Goal: Task Accomplishment & Management: Manage account settings

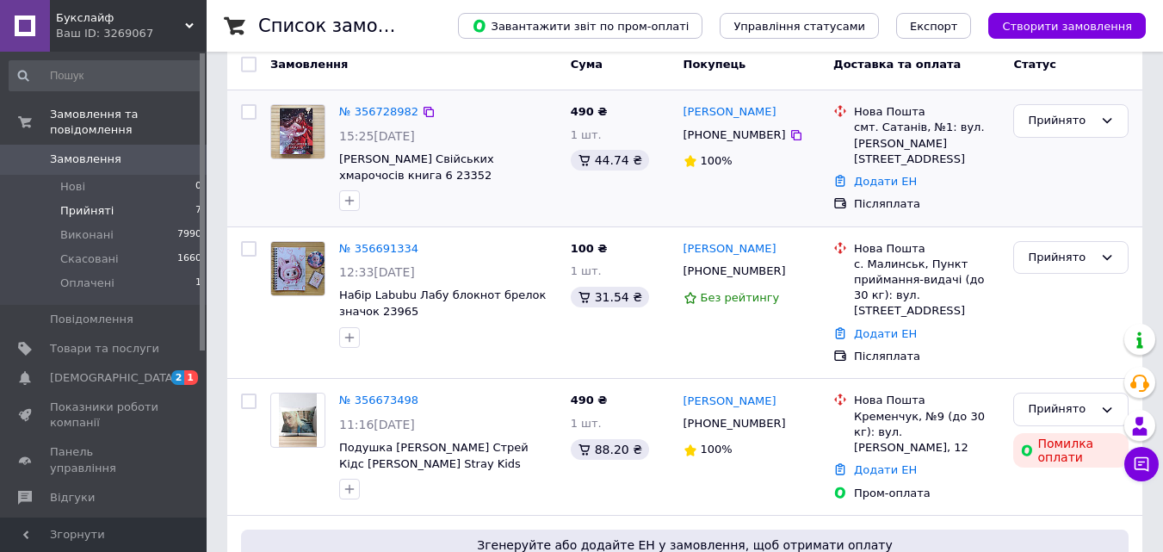
scroll to position [172, 0]
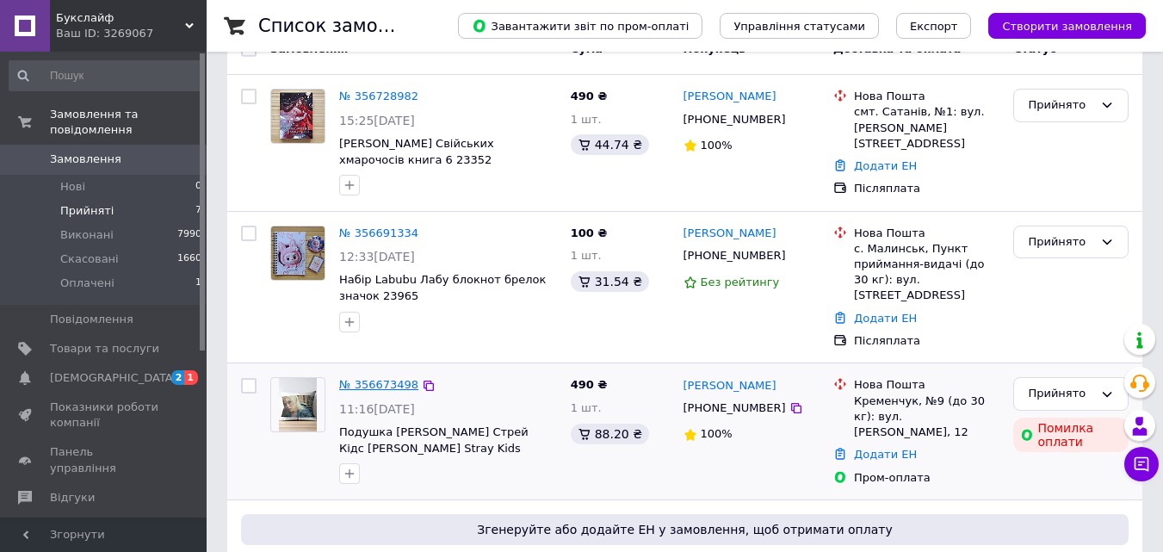
click at [381, 378] on link "№ 356673498" at bounding box center [378, 384] width 79 height 13
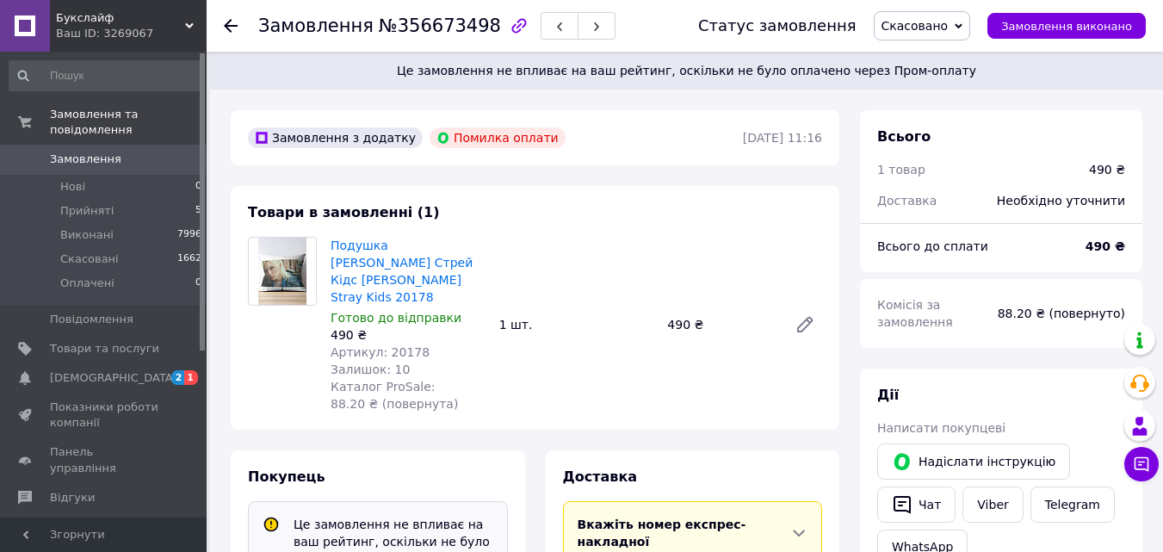
click at [220, 22] on div "Замовлення №356673498 Статус замовлення Скасовано Прийнято Виконано Оплачено За…" at bounding box center [685, 26] width 956 height 52
click at [228, 22] on use at bounding box center [231, 26] width 14 height 14
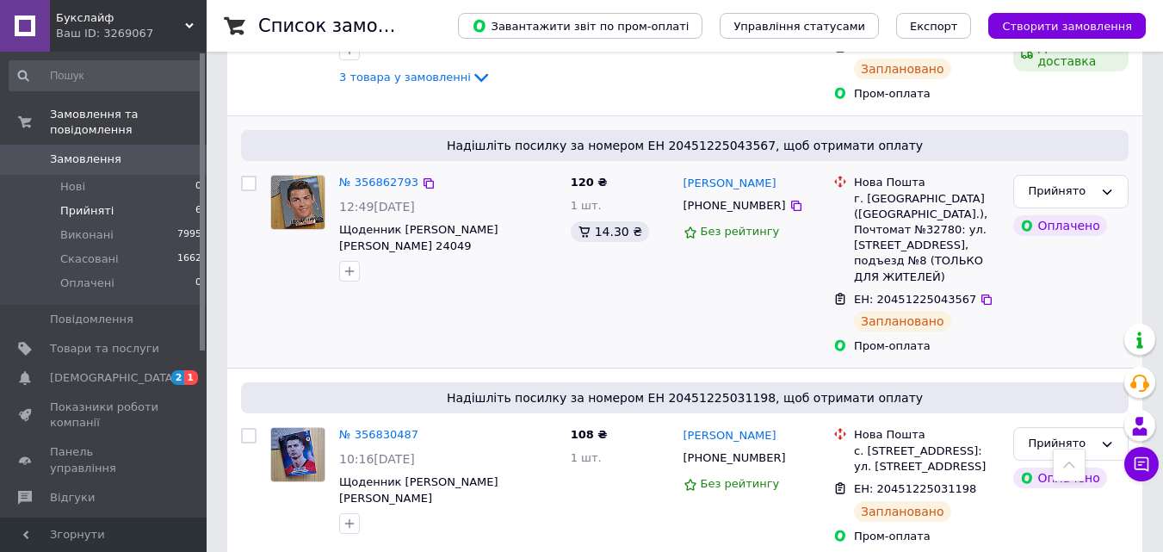
scroll to position [432, 0]
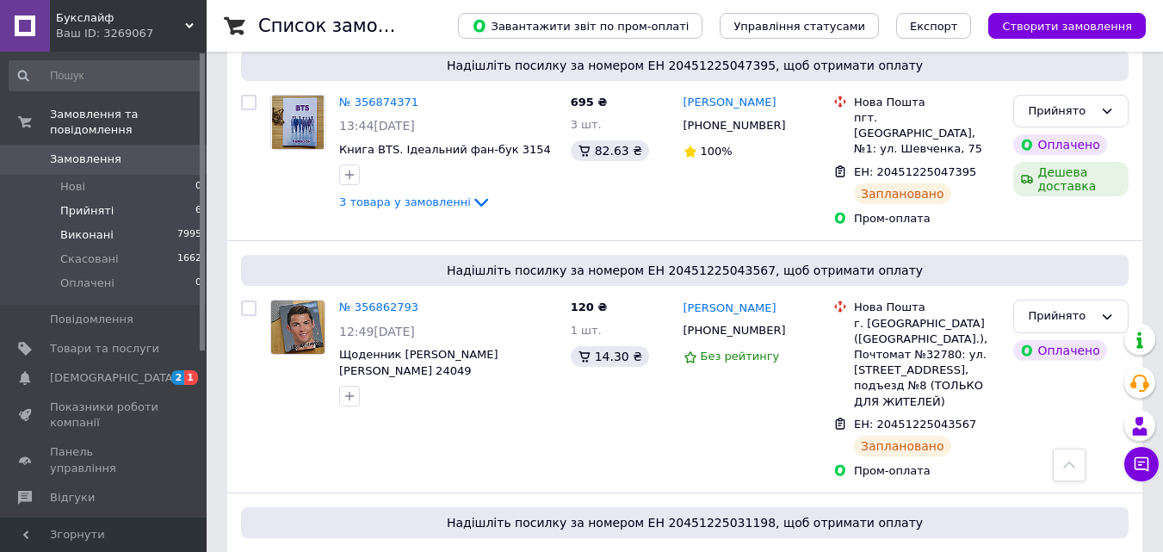
click at [77, 227] on span "Виконані" at bounding box center [86, 234] width 53 height 15
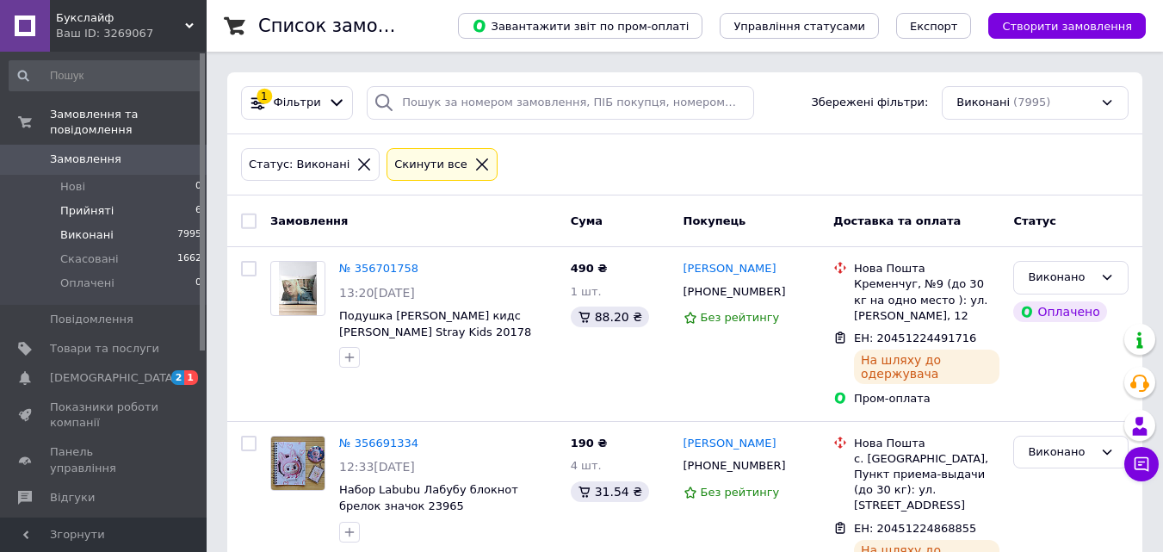
click at [71, 203] on span "Прийняті" at bounding box center [86, 210] width 53 height 15
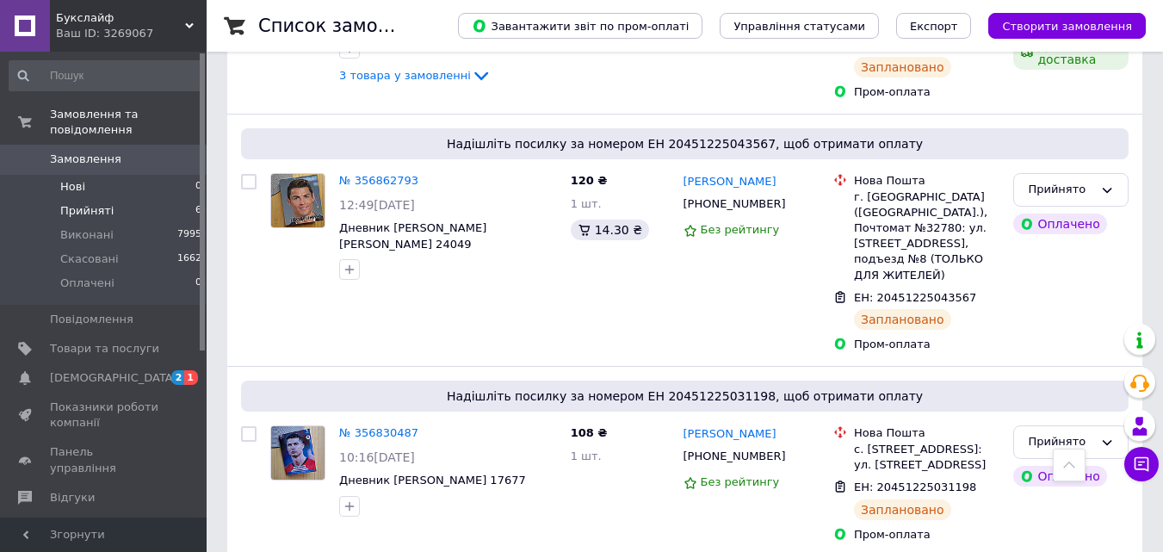
scroll to position [518, 0]
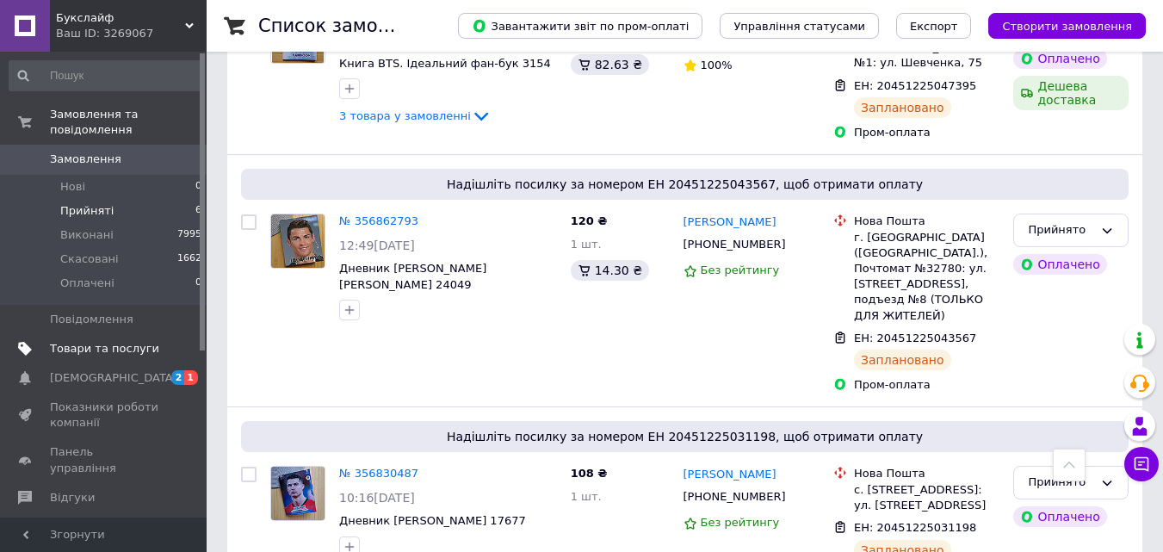
click at [81, 341] on span "Товари та послуги" at bounding box center [104, 348] width 109 height 15
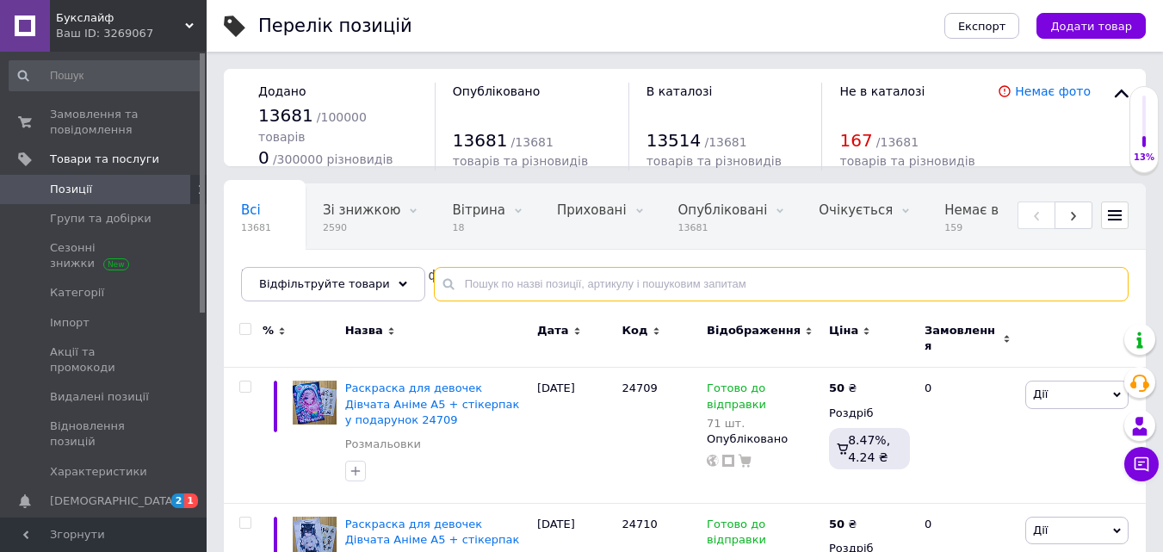
click at [489, 281] on input "text" at bounding box center [781, 284] width 694 height 34
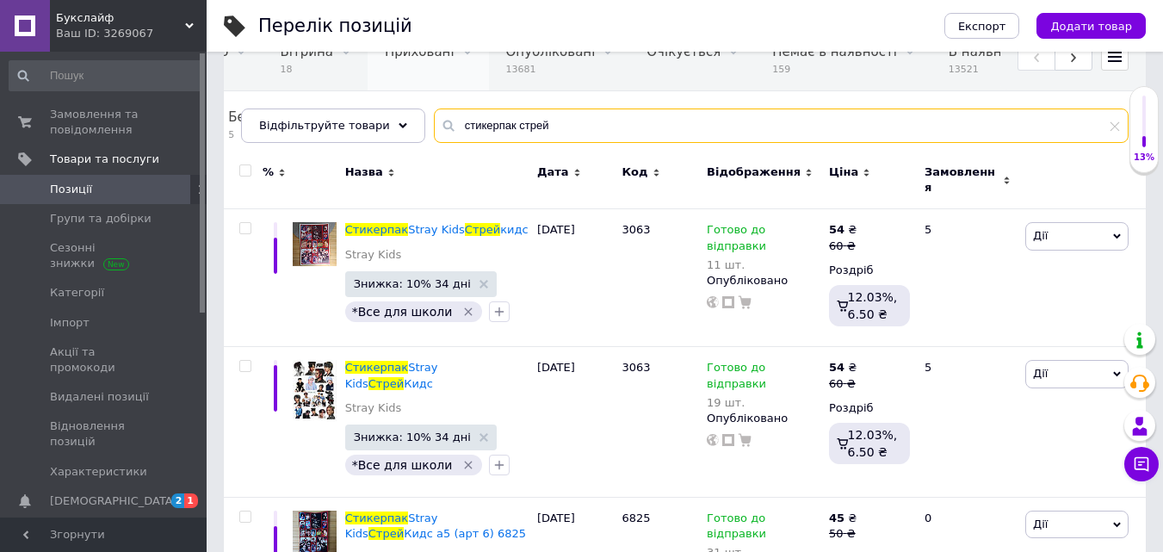
scroll to position [172, 0]
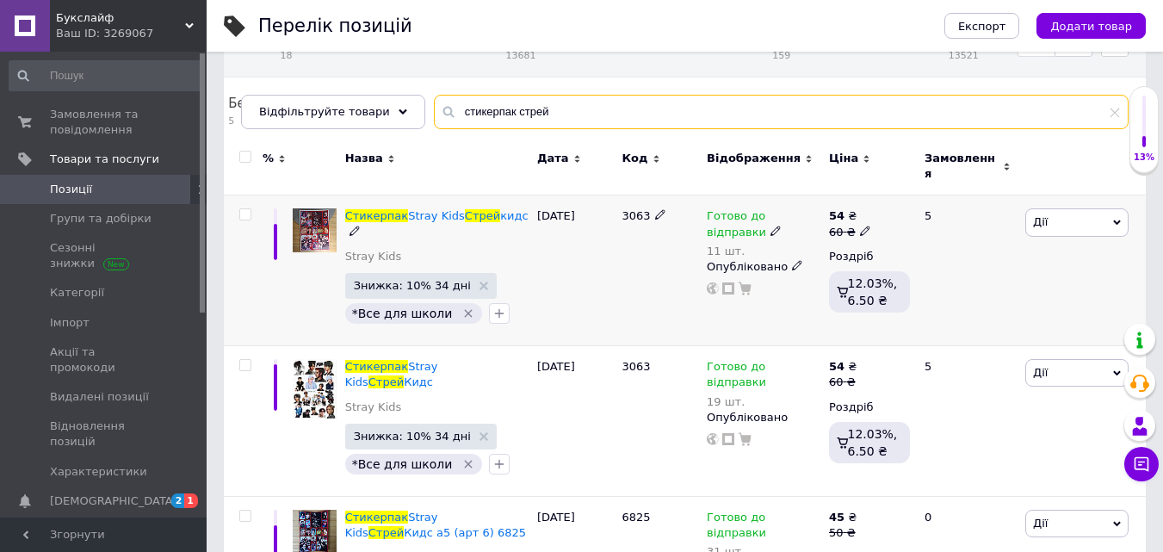
type input "стикерпак стрей"
click at [302, 226] on img at bounding box center [315, 230] width 44 height 44
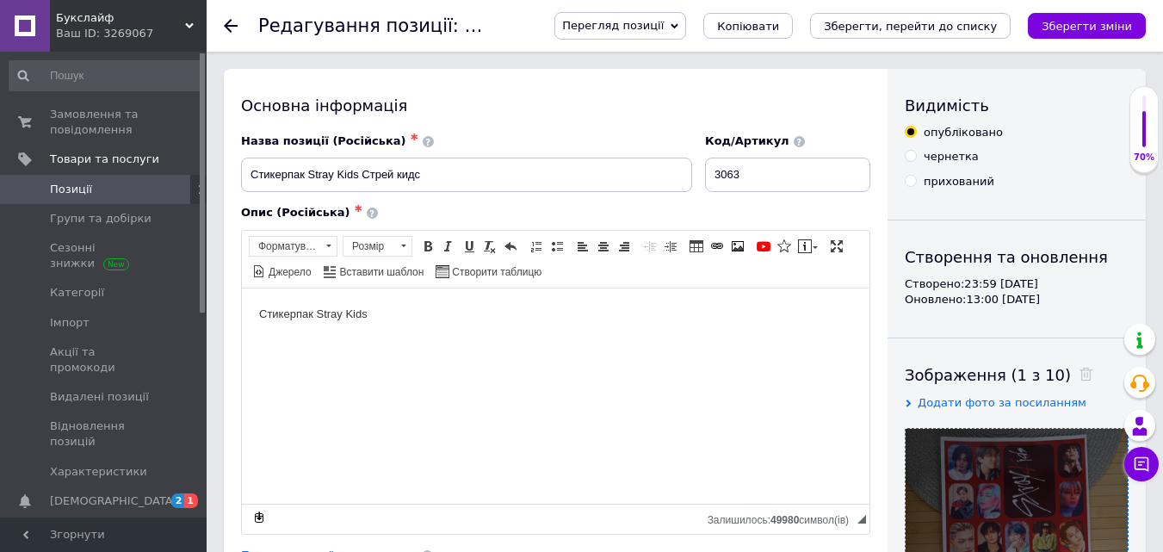
click at [994, 446] on div at bounding box center [1016, 540] width 222 height 222
